Goal: Complete application form

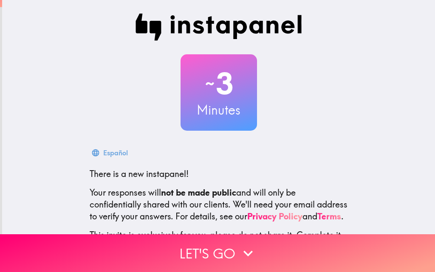
scroll to position [81, 0]
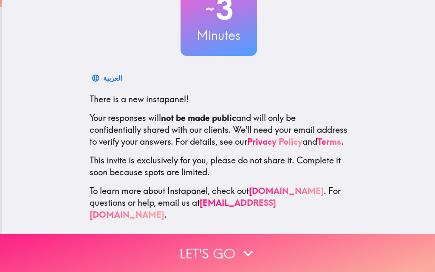
click at [224, 248] on button "Let's go" at bounding box center [217, 253] width 435 height 38
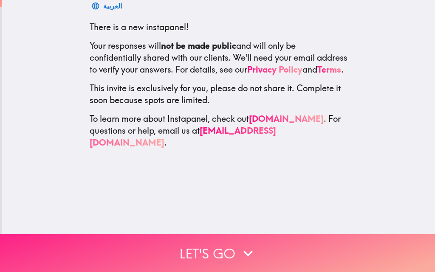
scroll to position [0, 0]
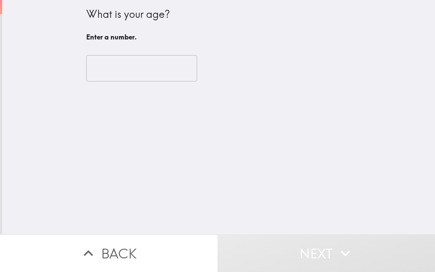
click at [133, 68] on input "number" at bounding box center [141, 68] width 111 height 26
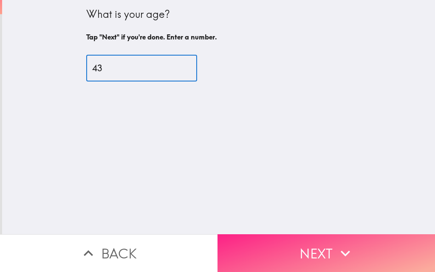
type input "43"
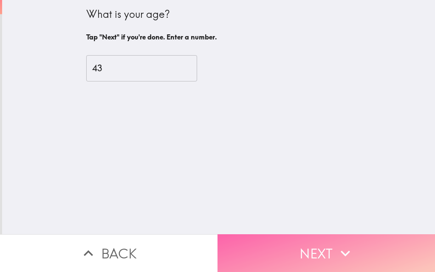
click at [319, 244] on button "Next" at bounding box center [325, 253] width 217 height 38
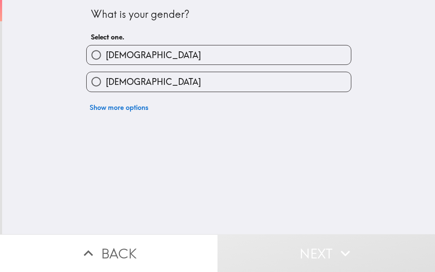
click at [115, 51] on span "[DEMOGRAPHIC_DATA]" at bounding box center [153, 55] width 95 height 12
click at [106, 51] on input "[DEMOGRAPHIC_DATA]" at bounding box center [96, 54] width 19 height 19
radio input "true"
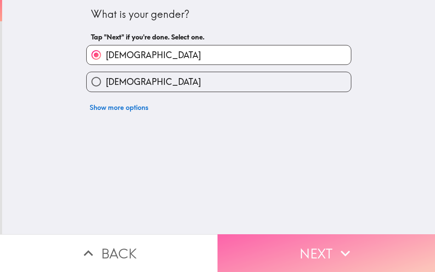
click at [323, 248] on button "Next" at bounding box center [325, 253] width 217 height 38
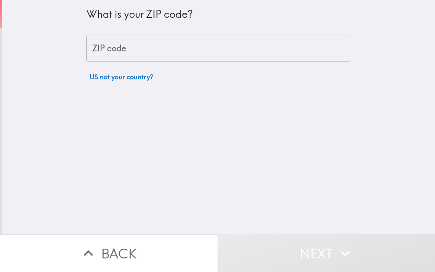
click at [133, 46] on input "ZIP code" at bounding box center [218, 49] width 265 height 26
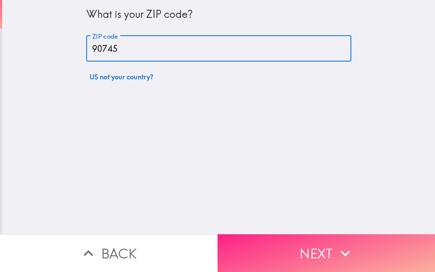
type input "90745"
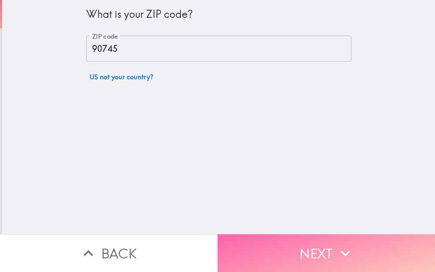
click at [333, 237] on button "Next" at bounding box center [325, 253] width 217 height 38
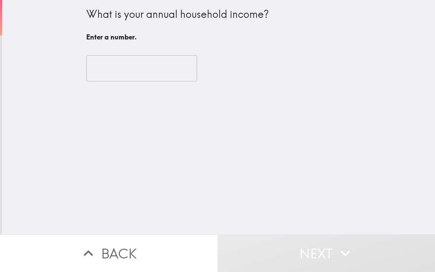
click at [125, 62] on input "number" at bounding box center [141, 68] width 111 height 26
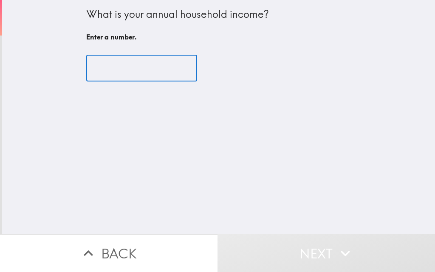
type input "4"
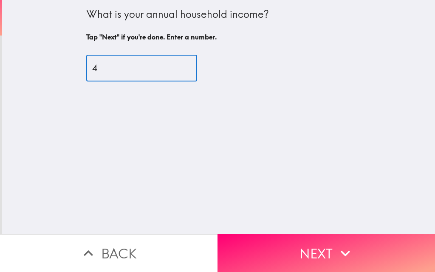
click at [122, 66] on input "4" at bounding box center [141, 68] width 111 height 26
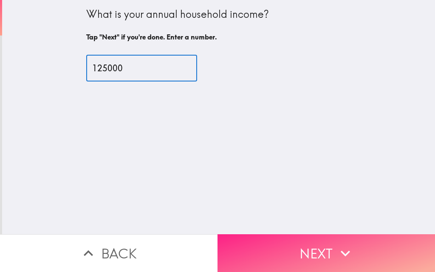
type input "125000"
click at [336, 252] on icon "button" at bounding box center [345, 253] width 19 height 19
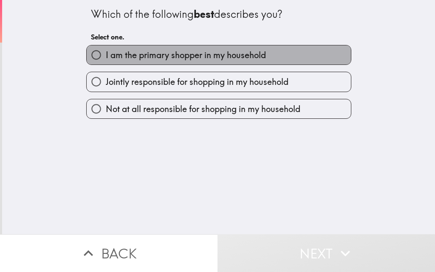
click at [200, 57] on span "I am the primary shopper in my household" at bounding box center [186, 55] width 160 height 12
click at [106, 57] on input "I am the primary shopper in my household" at bounding box center [96, 54] width 19 height 19
radio input "true"
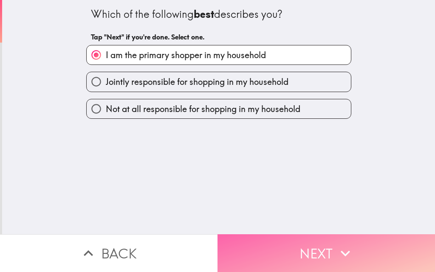
click at [354, 248] on button "Next" at bounding box center [325, 253] width 217 height 38
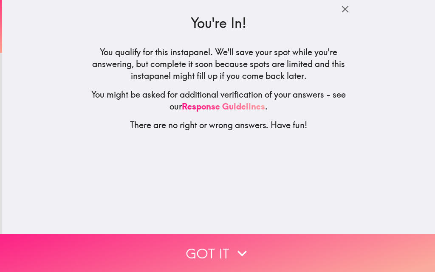
click at [221, 247] on button "Got it" at bounding box center [217, 253] width 435 height 38
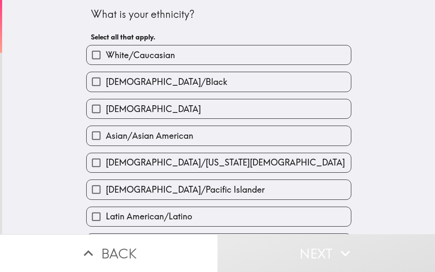
click at [152, 54] on span "White/Caucasian" at bounding box center [140, 55] width 69 height 12
click at [106, 54] on input "White/Caucasian" at bounding box center [96, 54] width 19 height 19
checkbox input "true"
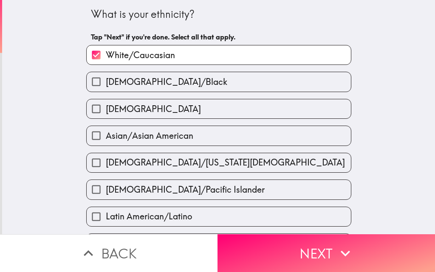
scroll to position [170, 0]
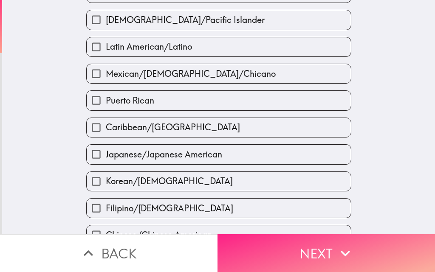
click at [311, 253] on button "Next" at bounding box center [325, 253] width 217 height 38
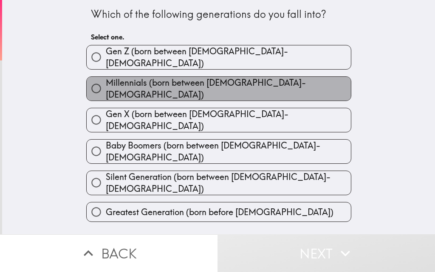
click at [141, 85] on span "Millennials (born between [DEMOGRAPHIC_DATA]-[DEMOGRAPHIC_DATA])" at bounding box center [228, 89] width 245 height 24
click at [106, 85] on input "Millennials (born between [DEMOGRAPHIC_DATA]-[DEMOGRAPHIC_DATA])" at bounding box center [96, 88] width 19 height 19
radio input "true"
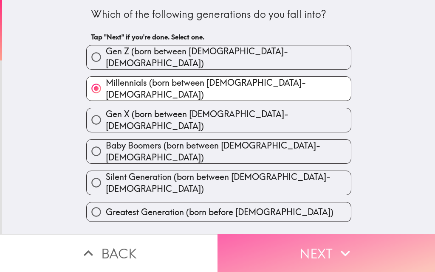
click at [317, 245] on button "Next" at bounding box center [325, 253] width 217 height 38
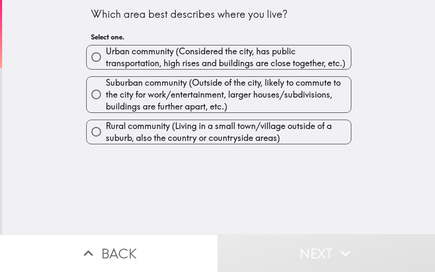
click at [191, 60] on span "Urban community (Considered the city, has public transportation, high rises and…" at bounding box center [228, 57] width 245 height 24
click at [106, 60] on input "Urban community (Considered the city, has public transportation, high rises and…" at bounding box center [96, 57] width 19 height 19
radio input "true"
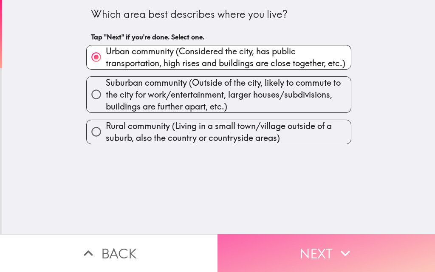
click at [307, 243] on button "Next" at bounding box center [325, 253] width 217 height 38
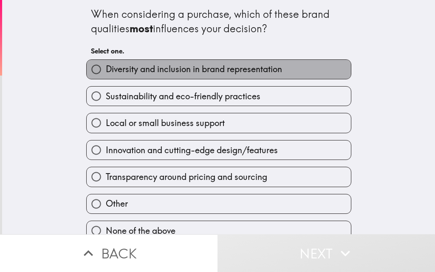
click at [184, 75] on span "Diversity and inclusion in brand representation" at bounding box center [194, 69] width 176 height 12
click at [106, 75] on input "Diversity and inclusion in brand representation" at bounding box center [96, 69] width 19 height 19
radio input "true"
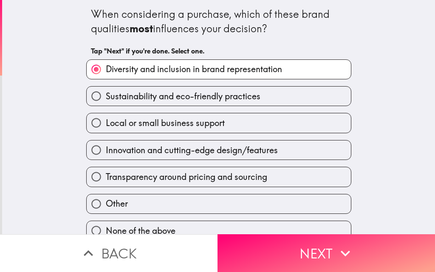
scroll to position [13, 0]
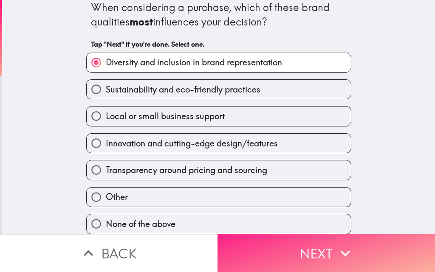
click at [320, 238] on button "Next" at bounding box center [325, 253] width 217 height 38
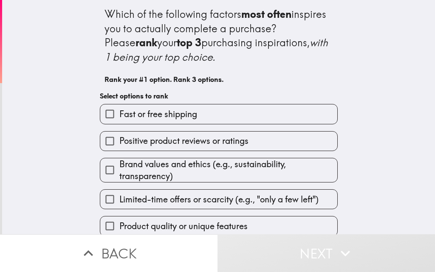
drag, startPoint x: 184, startPoint y: 116, endPoint x: 181, endPoint y: 128, distance: 12.3
click at [184, 116] on span "Fast or free shipping" at bounding box center [158, 114] width 78 height 12
click at [119, 116] on input "Fast or free shipping" at bounding box center [109, 113] width 19 height 19
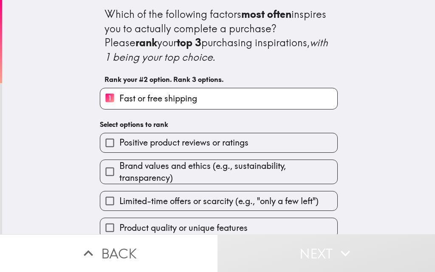
click at [171, 146] on span "Positive product reviews or ratings" at bounding box center [183, 143] width 129 height 12
click at [119, 146] on input "Positive product reviews or ratings" at bounding box center [109, 142] width 19 height 19
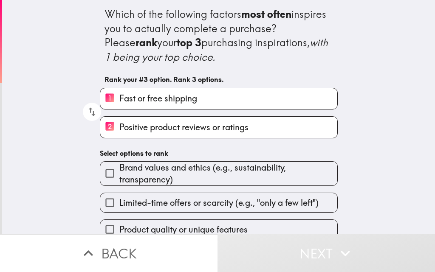
scroll to position [66, 0]
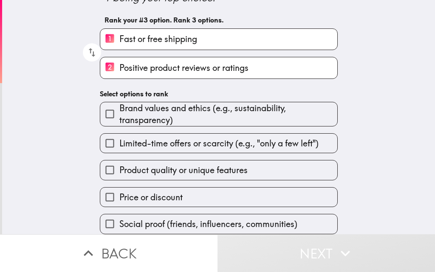
click at [155, 165] on span "Product quality or unique features" at bounding box center [183, 170] width 128 height 12
click at [119, 165] on input "Product quality or unique features" at bounding box center [109, 169] width 19 height 19
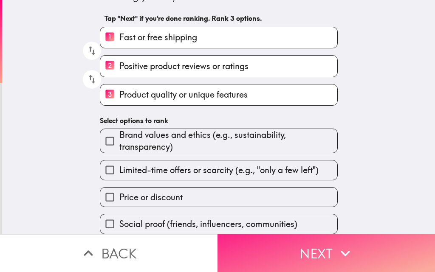
click at [311, 244] on button "Next" at bounding box center [325, 253] width 217 height 38
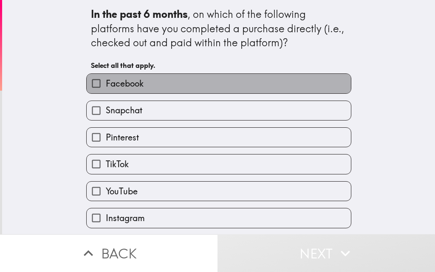
drag, startPoint x: 138, startPoint y: 83, endPoint x: 126, endPoint y: 104, distance: 24.4
click at [138, 83] on label "Facebook" at bounding box center [219, 83] width 264 height 19
click at [106, 83] on input "Facebook" at bounding box center [96, 83] width 19 height 19
checkbox input "true"
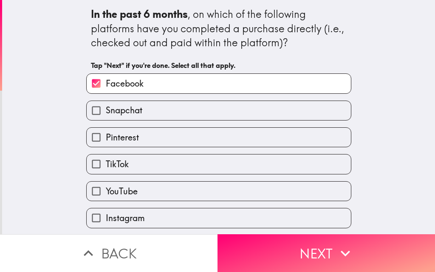
click at [119, 140] on span "Pinterest" at bounding box center [122, 138] width 33 height 12
click at [106, 140] on input "Pinterest" at bounding box center [96, 137] width 19 height 19
checkbox input "true"
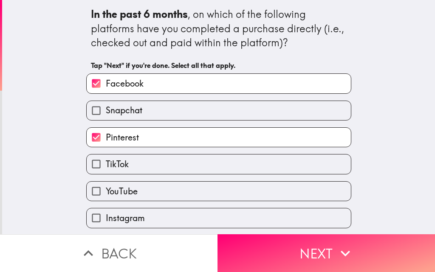
click at [118, 169] on span "TikTok" at bounding box center [117, 164] width 23 height 12
click at [106, 169] on input "TikTok" at bounding box center [96, 164] width 19 height 19
checkbox input "true"
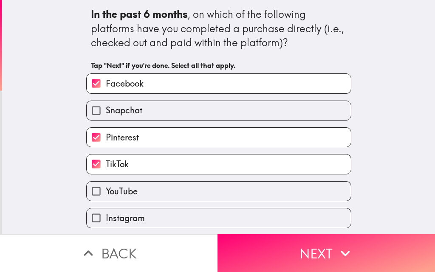
click at [122, 191] on span "YouTube" at bounding box center [122, 192] width 32 height 12
click at [106, 191] on input "YouTube" at bounding box center [96, 191] width 19 height 19
checkbox input "true"
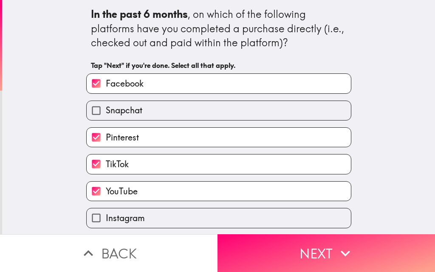
scroll to position [27, 0]
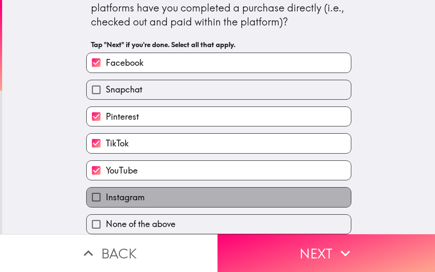
drag, startPoint x: 124, startPoint y: 185, endPoint x: 217, endPoint y: 216, distance: 97.2
click at [124, 191] on span "Instagram" at bounding box center [125, 197] width 39 height 12
click at [106, 188] on input "Instagram" at bounding box center [96, 197] width 19 height 19
checkbox input "true"
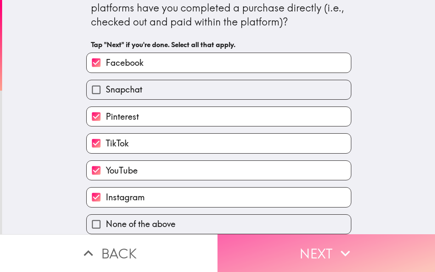
click at [308, 240] on button "Next" at bounding box center [325, 253] width 217 height 38
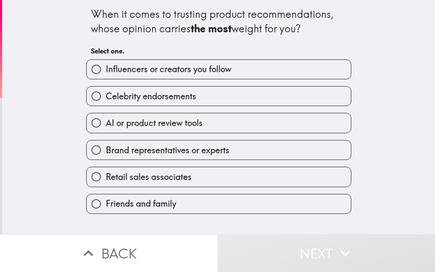
click at [184, 149] on span "Brand representatives or experts" at bounding box center [168, 150] width 124 height 12
click at [106, 149] on input "Brand representatives or experts" at bounding box center [96, 150] width 19 height 19
radio input "true"
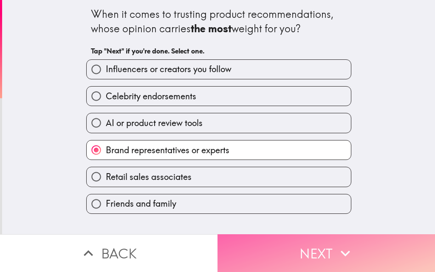
click at [302, 247] on button "Next" at bounding box center [325, 253] width 217 height 38
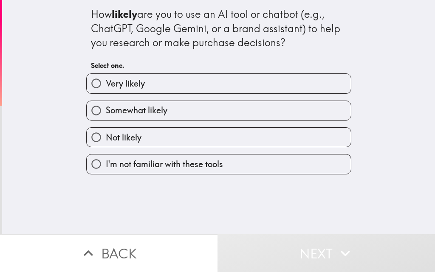
click at [165, 83] on label "Very likely" at bounding box center [219, 83] width 264 height 19
click at [106, 83] on input "Very likely" at bounding box center [96, 83] width 19 height 19
radio input "true"
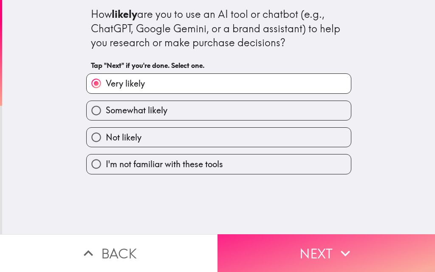
click at [313, 244] on button "Next" at bounding box center [325, 253] width 217 height 38
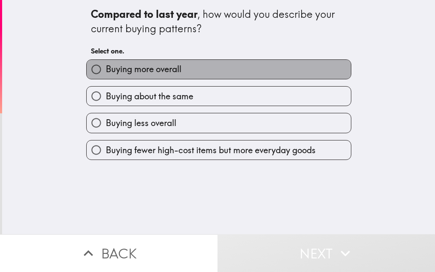
click at [174, 67] on span "Buying more overall" at bounding box center [144, 69] width 76 height 12
click at [106, 67] on input "Buying more overall" at bounding box center [96, 69] width 19 height 19
radio input "true"
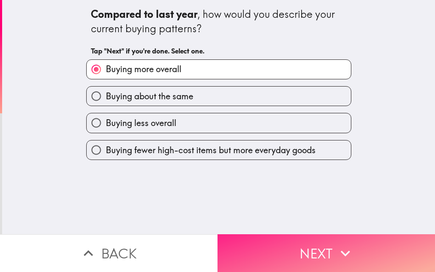
click at [313, 243] on button "Next" at bounding box center [325, 253] width 217 height 38
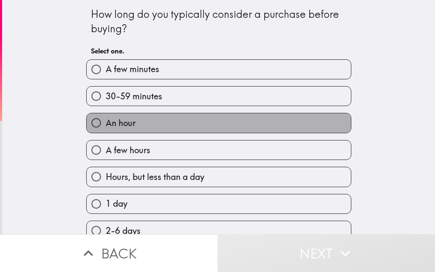
click at [156, 121] on label "An hour" at bounding box center [219, 122] width 264 height 19
click at [106, 121] on input "An hour" at bounding box center [96, 122] width 19 height 19
radio input "true"
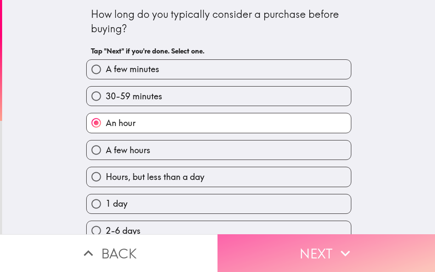
click at [308, 246] on button "Next" at bounding box center [325, 253] width 217 height 38
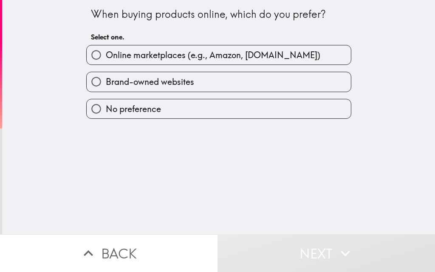
click at [134, 60] on span "Online marketplaces (e.g., Amazon, [DOMAIN_NAME])" at bounding box center [213, 55] width 214 height 12
click at [106, 60] on input "Online marketplaces (e.g., Amazon, [DOMAIN_NAME])" at bounding box center [96, 54] width 19 height 19
radio input "true"
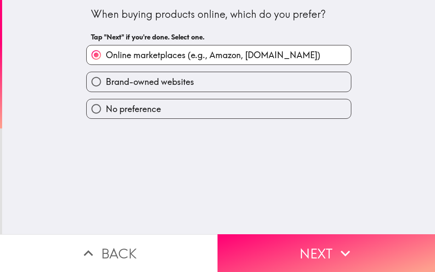
drag, startPoint x: 341, startPoint y: 249, endPoint x: 348, endPoint y: 223, distance: 27.3
click at [339, 245] on icon "button" at bounding box center [345, 253] width 19 height 19
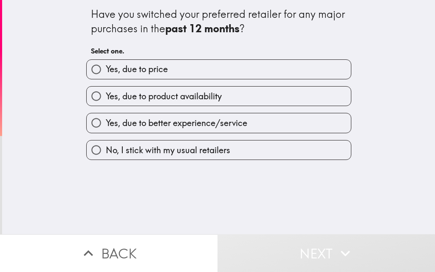
click at [163, 95] on span "Yes, due to product availability" at bounding box center [164, 96] width 116 height 12
click at [106, 95] on input "Yes, due to product availability" at bounding box center [96, 96] width 19 height 19
radio input "true"
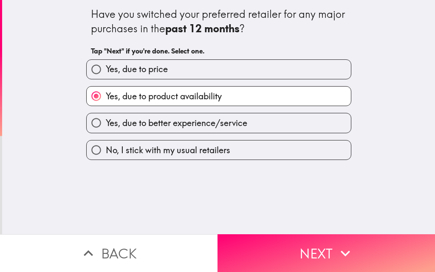
drag, startPoint x: 344, startPoint y: 245, endPoint x: 344, endPoint y: 225, distance: 20.0
click at [343, 244] on icon "button" at bounding box center [345, 253] width 19 height 19
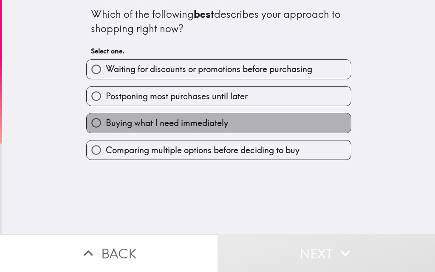
click at [172, 123] on span "Buying what I need immediately" at bounding box center [167, 123] width 122 height 12
click at [106, 123] on input "Buying what I need immediately" at bounding box center [96, 122] width 19 height 19
radio input "true"
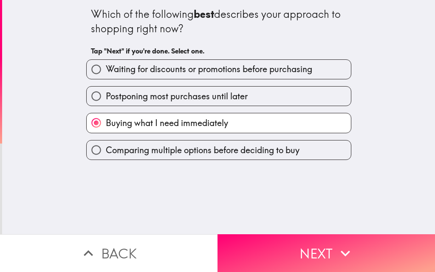
drag, startPoint x: 316, startPoint y: 238, endPoint x: 321, endPoint y: 228, distance: 11.8
click at [316, 237] on button "Next" at bounding box center [325, 253] width 217 height 38
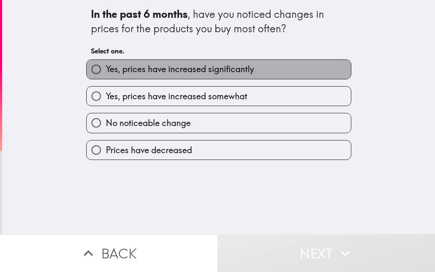
click at [181, 69] on span "Yes, prices have increased significantly" at bounding box center [180, 69] width 148 height 12
click at [106, 69] on input "Yes, prices have increased significantly" at bounding box center [96, 69] width 19 height 19
radio input "true"
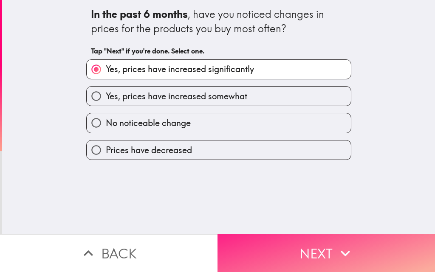
click at [327, 238] on button "Next" at bounding box center [325, 253] width 217 height 38
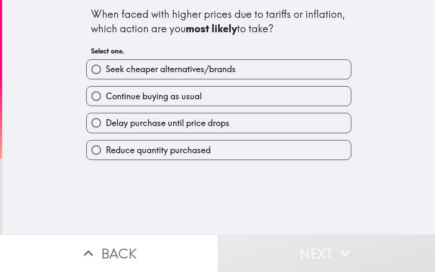
drag, startPoint x: 177, startPoint y: 94, endPoint x: 201, endPoint y: 107, distance: 27.6
click at [177, 94] on span "Continue buying as usual" at bounding box center [154, 96] width 96 height 12
click at [106, 94] on input "Continue buying as usual" at bounding box center [96, 96] width 19 height 19
radio input "true"
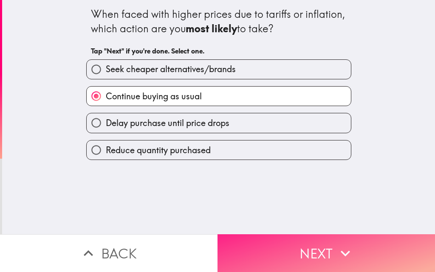
drag, startPoint x: 298, startPoint y: 251, endPoint x: 301, endPoint y: 239, distance: 11.3
click at [298, 250] on button "Next" at bounding box center [325, 253] width 217 height 38
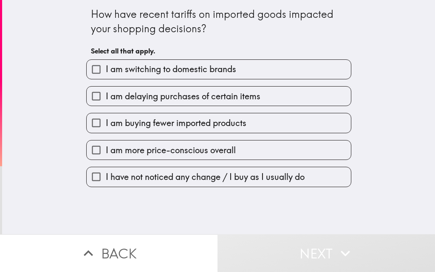
click at [151, 69] on span "I am switching to domestic brands" at bounding box center [171, 69] width 130 height 12
click at [106, 69] on input "I am switching to domestic brands" at bounding box center [96, 69] width 19 height 19
checkbox input "true"
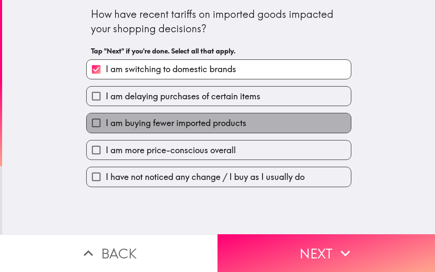
click at [158, 124] on span "I am buying fewer imported products" at bounding box center [176, 123] width 141 height 12
click at [106, 124] on input "I am buying fewer imported products" at bounding box center [96, 122] width 19 height 19
checkbox input "true"
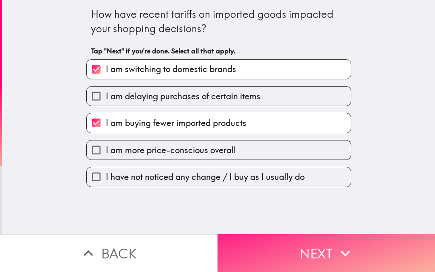
click at [332, 258] on button "Next" at bounding box center [325, 253] width 217 height 38
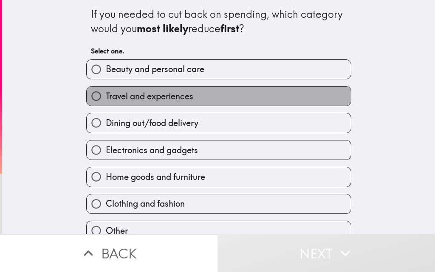
drag, startPoint x: 142, startPoint y: 97, endPoint x: 149, endPoint y: 107, distance: 11.9
click at [142, 98] on span "Travel and experiences" at bounding box center [149, 96] width 87 height 12
click at [106, 98] on input "Travel and experiences" at bounding box center [96, 96] width 19 height 19
radio input "true"
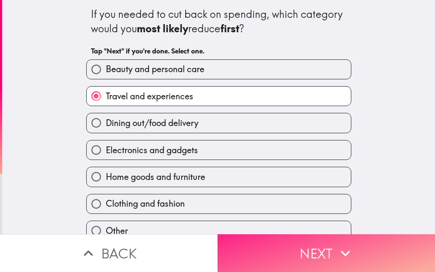
click at [301, 245] on button "Next" at bounding box center [325, 253] width 217 height 38
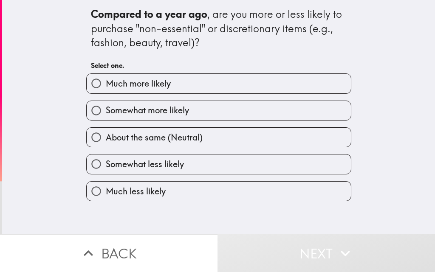
click at [141, 86] on span "Much more likely" at bounding box center [138, 84] width 65 height 12
click at [106, 86] on input "Much more likely" at bounding box center [96, 83] width 19 height 19
radio input "true"
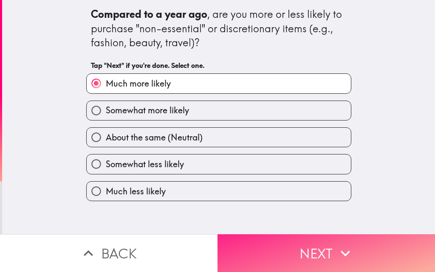
click at [319, 246] on button "Next" at bounding box center [325, 253] width 217 height 38
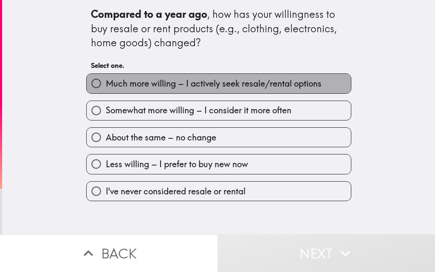
drag, startPoint x: 155, startPoint y: 86, endPoint x: 192, endPoint y: 110, distance: 43.6
click at [155, 86] on span "Much more willing – I actively seek resale/rental options" at bounding box center [214, 84] width 216 height 12
click at [106, 86] on input "Much more willing – I actively seek resale/rental options" at bounding box center [96, 83] width 19 height 19
radio input "true"
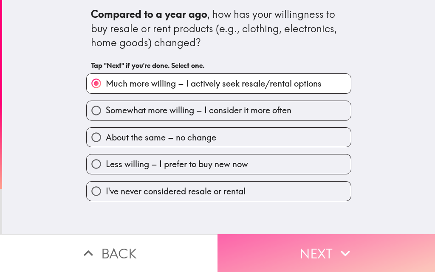
click at [314, 239] on button "Next" at bounding box center [325, 253] width 217 height 38
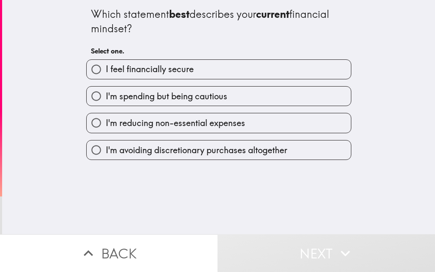
drag, startPoint x: 145, startPoint y: 71, endPoint x: 149, endPoint y: 75, distance: 5.7
click at [146, 73] on span "I feel financially secure" at bounding box center [150, 69] width 88 height 12
click at [106, 73] on input "I feel financially secure" at bounding box center [96, 69] width 19 height 19
radio input "true"
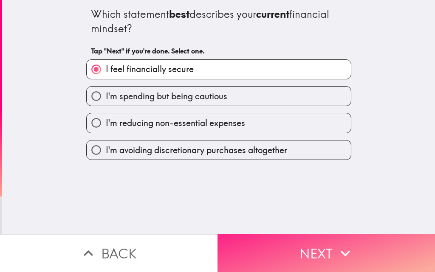
click at [304, 245] on button "Next" at bounding box center [325, 253] width 217 height 38
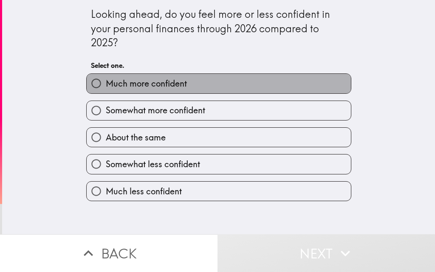
drag, startPoint x: 161, startPoint y: 84, endPoint x: 197, endPoint y: 120, distance: 51.3
click at [161, 84] on span "Much more confident" at bounding box center [146, 84] width 81 height 12
click at [106, 84] on input "Much more confident" at bounding box center [96, 83] width 19 height 19
radio input "true"
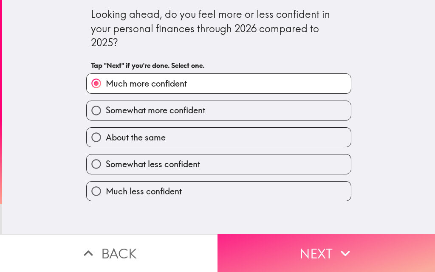
drag, startPoint x: 300, startPoint y: 245, endPoint x: 302, endPoint y: 238, distance: 7.3
click at [300, 245] on button "Next" at bounding box center [325, 253] width 217 height 38
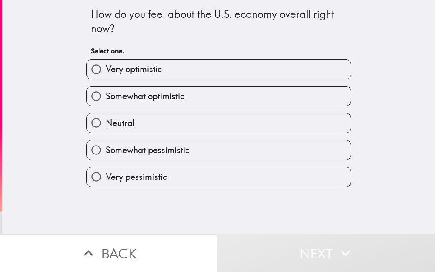
click at [176, 70] on label "Very optimistic" at bounding box center [219, 69] width 264 height 19
click at [106, 70] on input "Very optimistic" at bounding box center [96, 69] width 19 height 19
radio input "true"
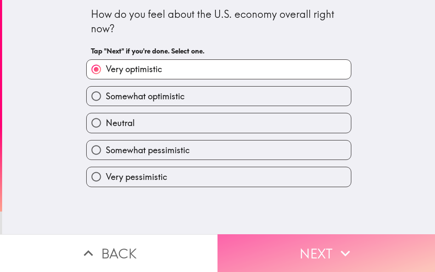
click at [344, 258] on button "Next" at bounding box center [325, 253] width 217 height 38
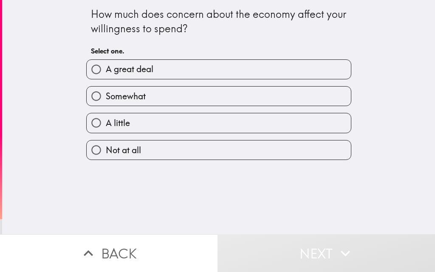
click at [135, 69] on span "A great deal" at bounding box center [130, 69] width 48 height 12
click at [106, 69] on input "A great deal" at bounding box center [96, 69] width 19 height 19
radio input "true"
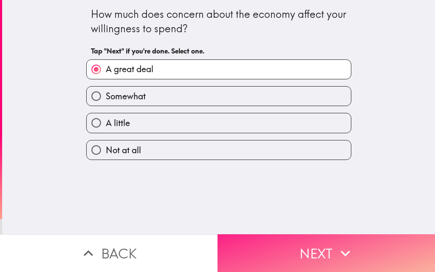
click at [316, 242] on button "Next" at bounding box center [325, 253] width 217 height 38
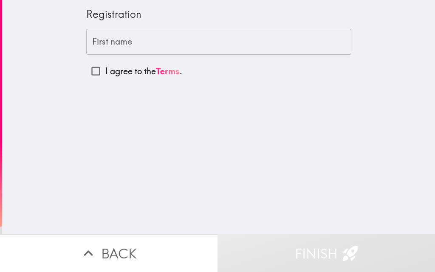
click at [114, 40] on input "First name" at bounding box center [218, 42] width 265 height 26
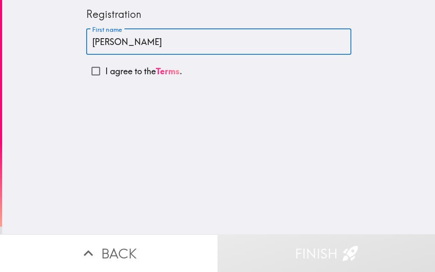
type input "[PERSON_NAME]"
click at [89, 71] on input "I agree to the Terms ." at bounding box center [95, 71] width 19 height 19
checkbox input "true"
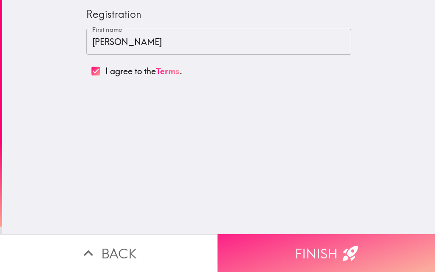
click at [324, 241] on button "Finish" at bounding box center [325, 253] width 217 height 38
